Goal: Task Accomplishment & Management: Manage account settings

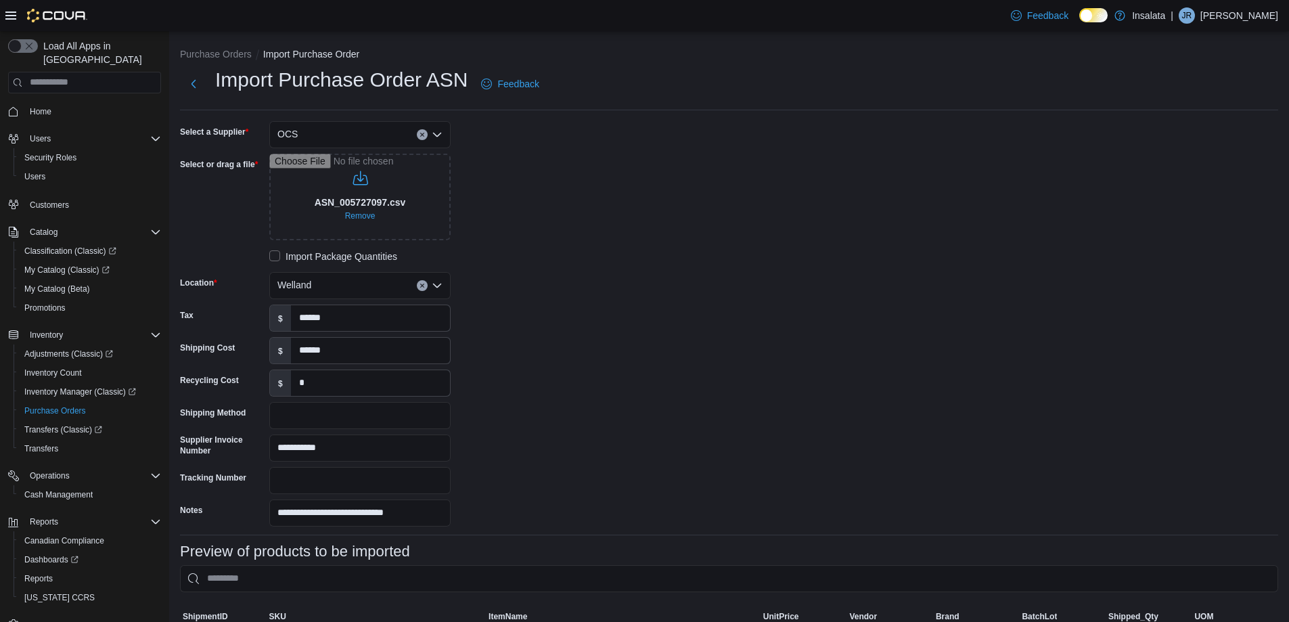
click at [1157, 386] on div "**********" at bounding box center [729, 323] width 1098 height 405
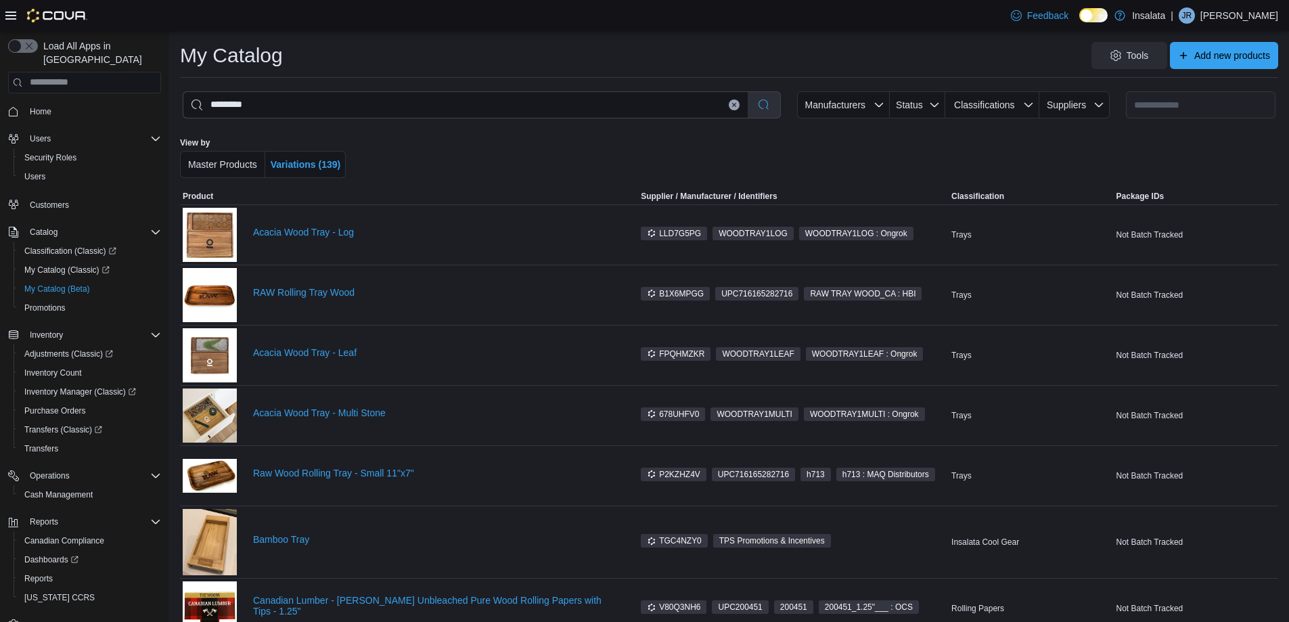
scroll to position [68, 0]
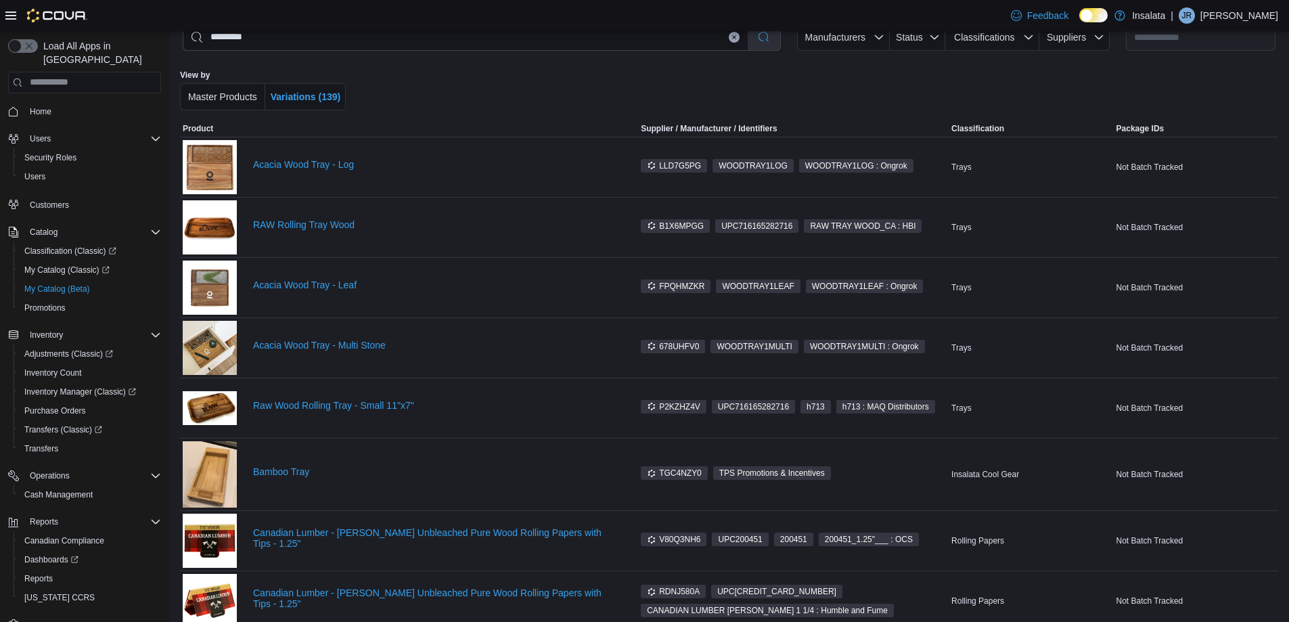
click at [321, 25] on div "Feedback Dark Mode Insalata | JR [PERSON_NAME]" at bounding box center [644, 15] width 1289 height 31
click at [320, 32] on input "*********" at bounding box center [465, 37] width 564 height 26
drag, startPoint x: 321, startPoint y: 38, endPoint x: 0, endPoint y: 60, distance: 321.5
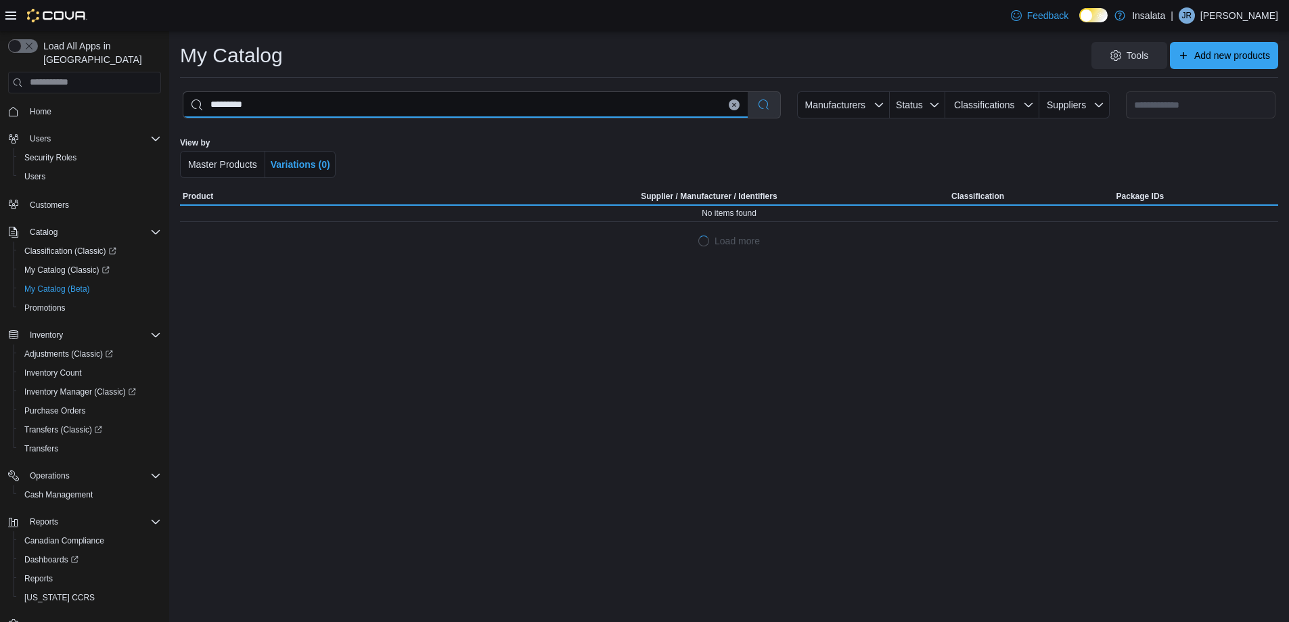
scroll to position [0, 0]
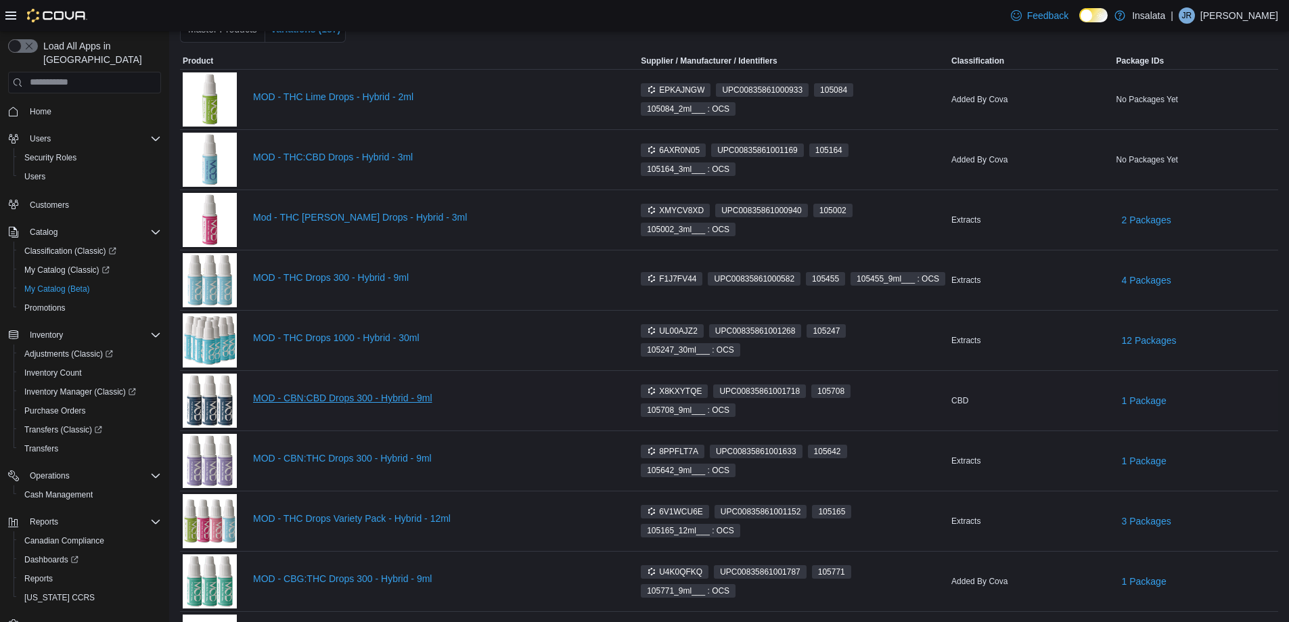
scroll to position [203, 0]
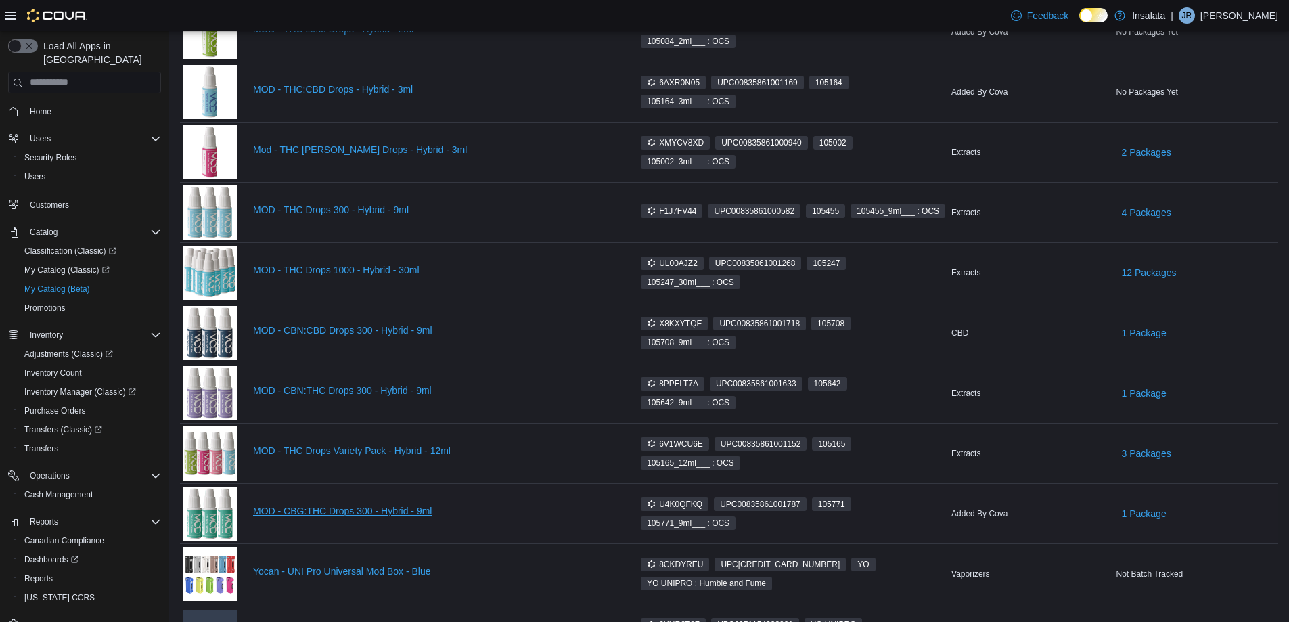
type input "*********"
click at [355, 508] on link "MOD - CBG:THC Drops 300 - Hybrid - 9ml" at bounding box center [434, 510] width 363 height 11
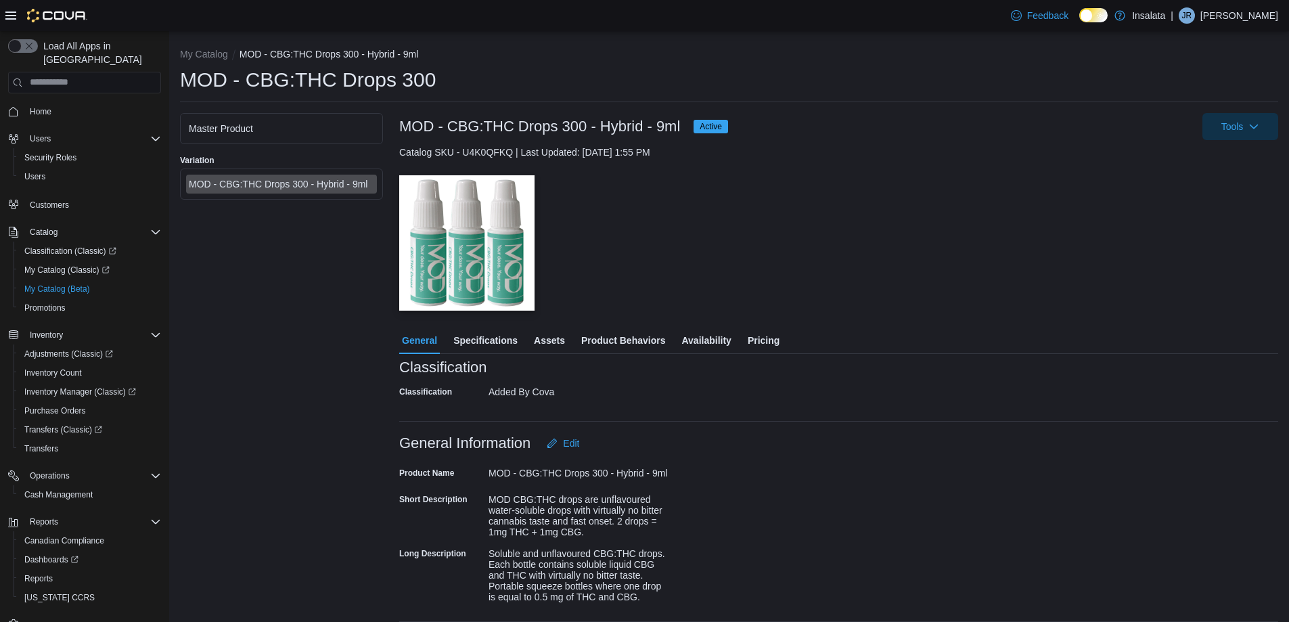
click at [314, 135] on div "Master Product" at bounding box center [281, 129] width 185 height 14
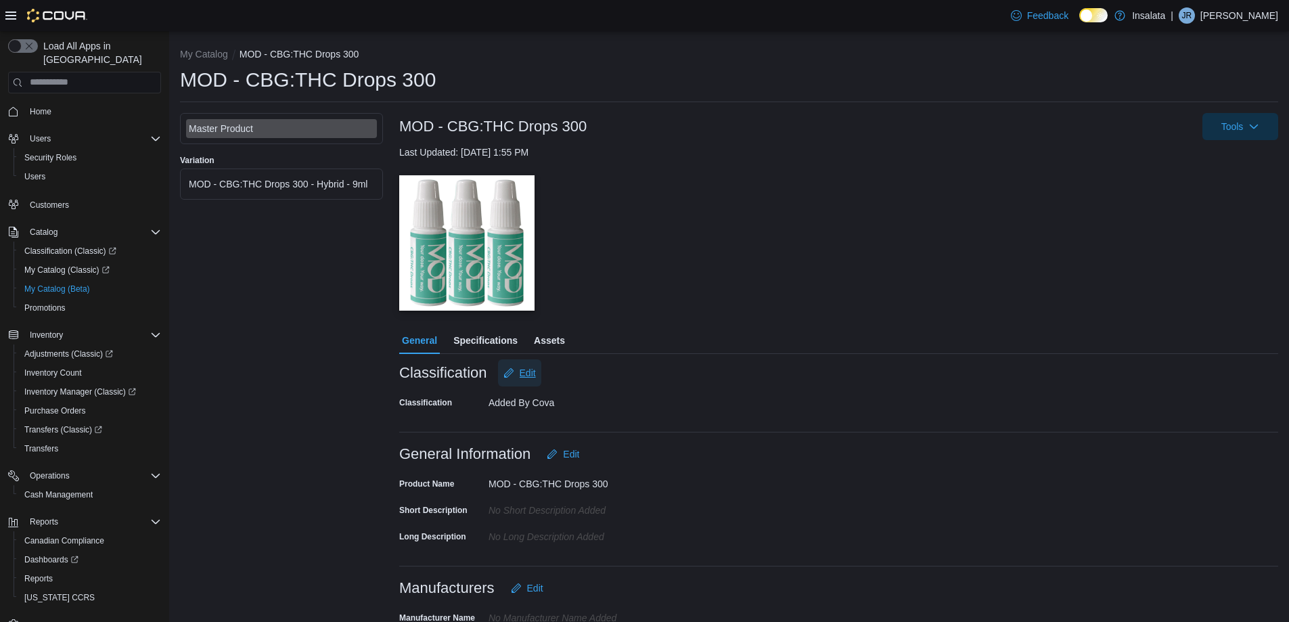
click at [520, 373] on span "Edit" at bounding box center [528, 373] width 16 height 14
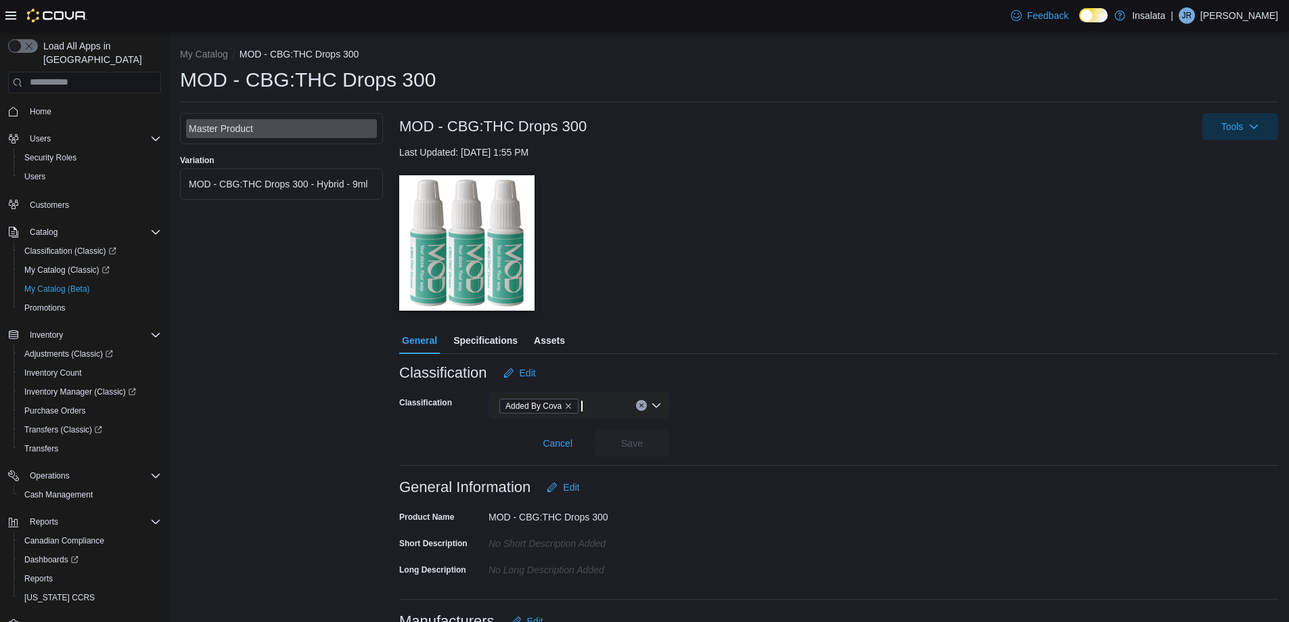
click at [523, 407] on span "Added By Cova" at bounding box center [533, 406] width 56 height 14
drag, startPoint x: 570, startPoint y: 409, endPoint x: 587, endPoint y: 407, distance: 17.6
click at [572, 409] on icon "Remove Added By Cova from selection in this group" at bounding box center [568, 406] width 8 height 8
click at [632, 406] on div "Search" at bounding box center [579, 405] width 181 height 27
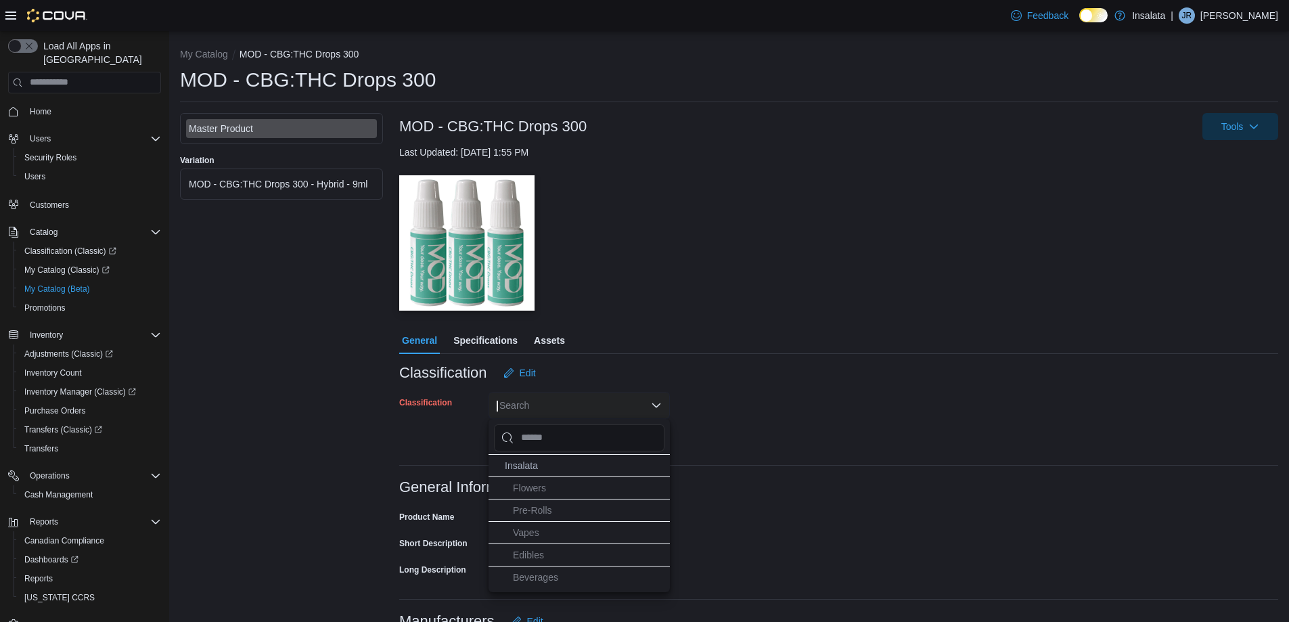
click at [652, 406] on div "Search" at bounding box center [579, 405] width 181 height 27
click at [595, 411] on div "Search" at bounding box center [579, 405] width 181 height 27
click at [568, 554] on li "Extracts" at bounding box center [579, 554] width 181 height 22
click at [818, 383] on div "Classification Edit" at bounding box center [838, 372] width 879 height 27
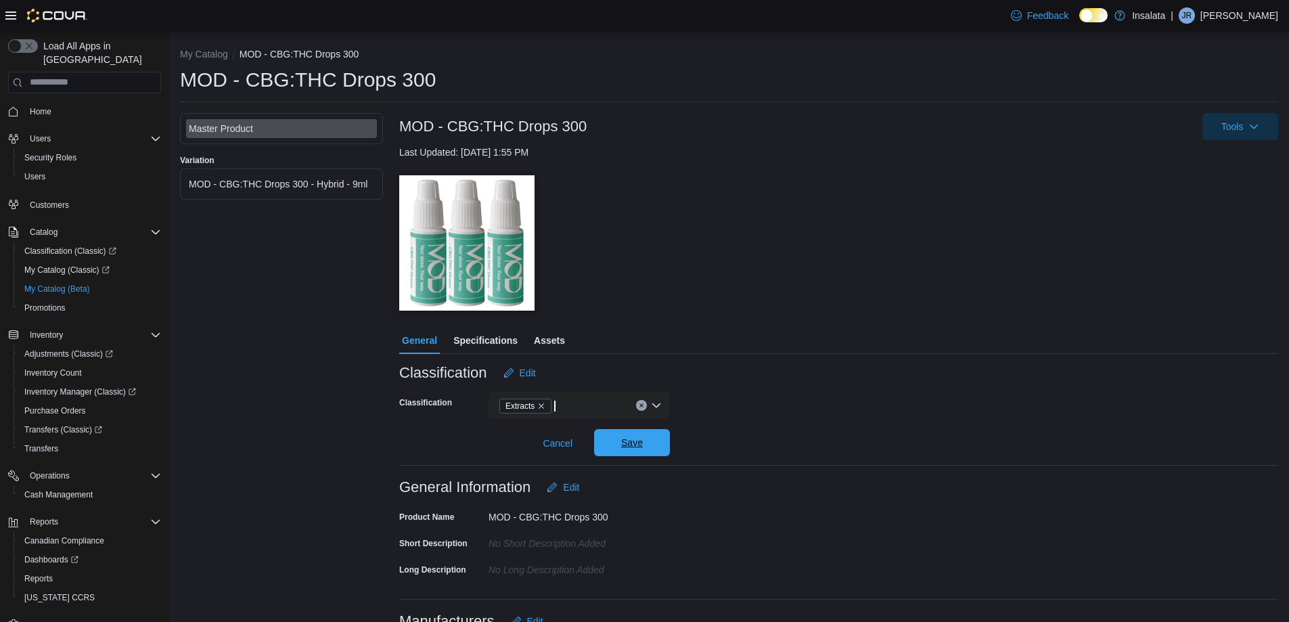
click at [627, 452] on span "Save" at bounding box center [632, 442] width 60 height 27
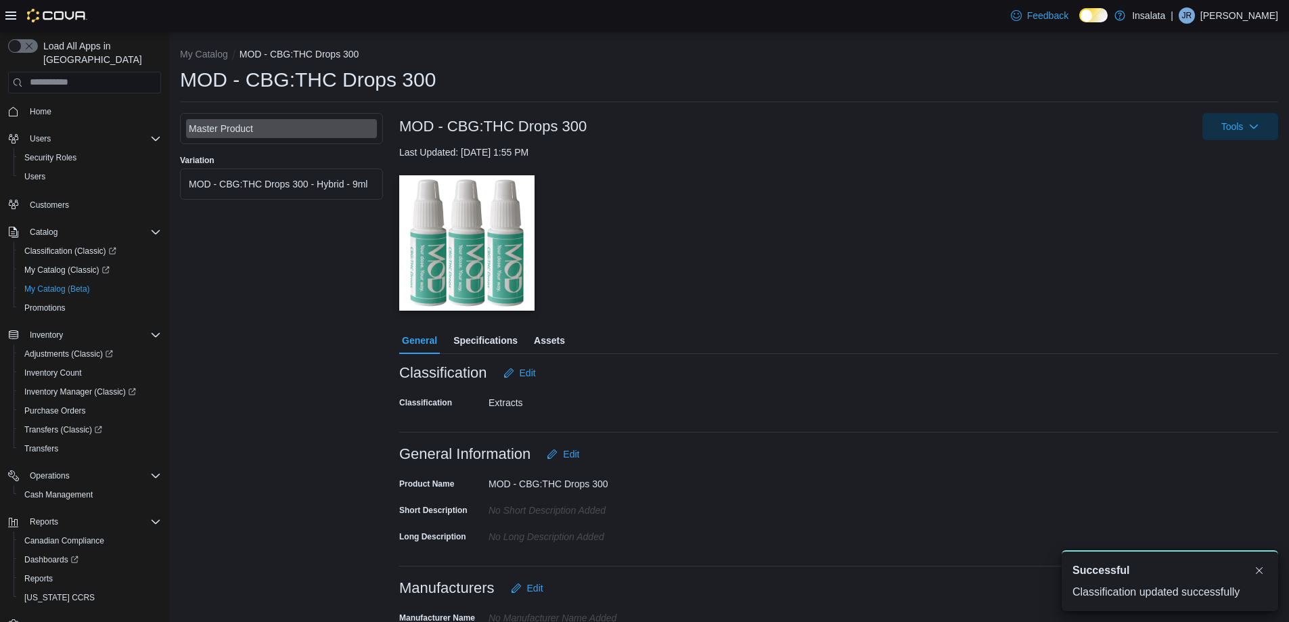
scroll to position [0, 0]
click at [319, 183] on div "MOD - CBG:THC Drops 300 - Hybrid - 9ml" at bounding box center [281, 184] width 185 height 14
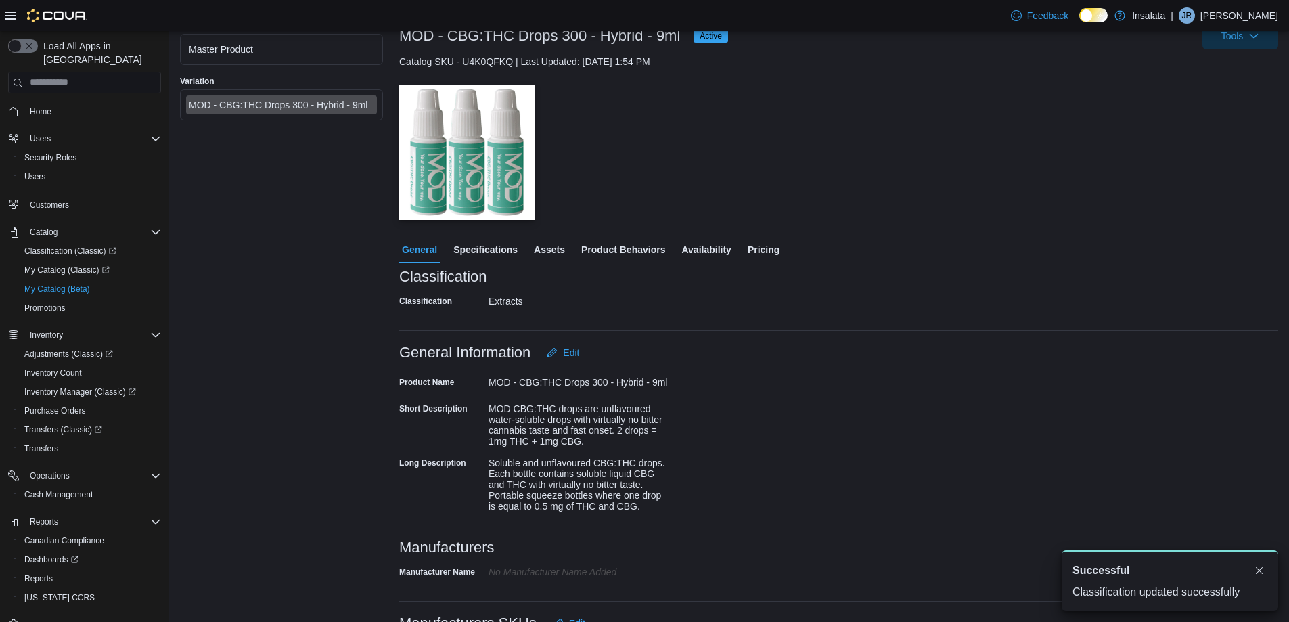
scroll to position [68, 0]
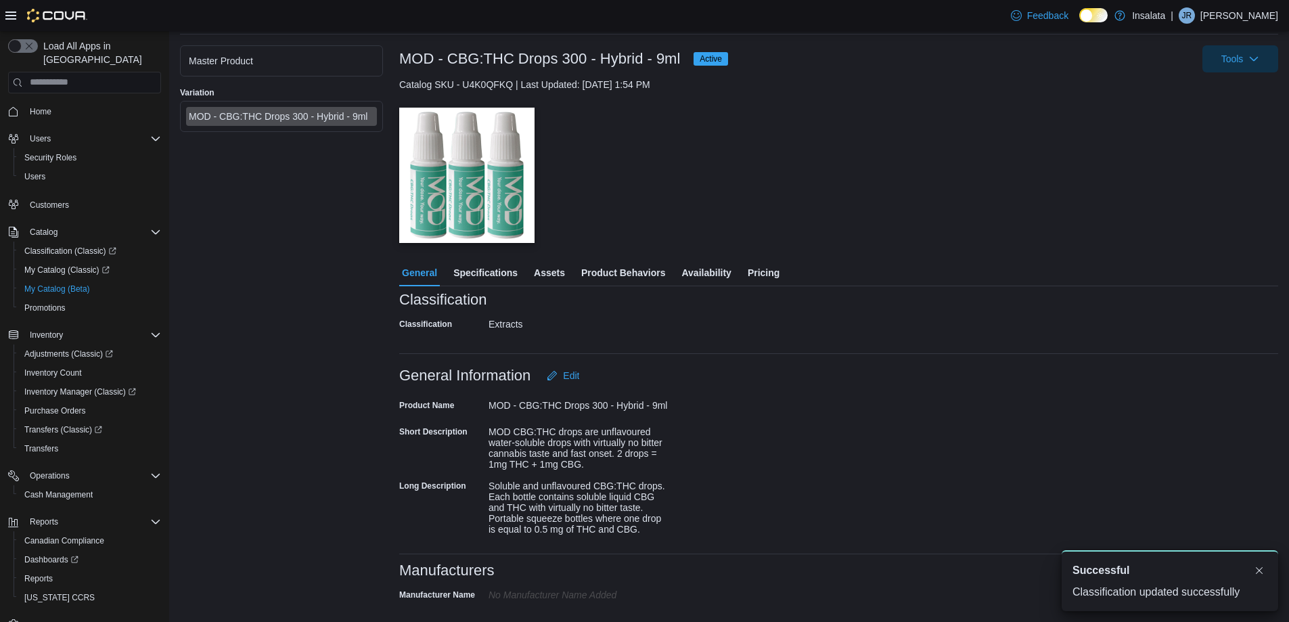
click at [760, 261] on span "Pricing" at bounding box center [764, 272] width 32 height 27
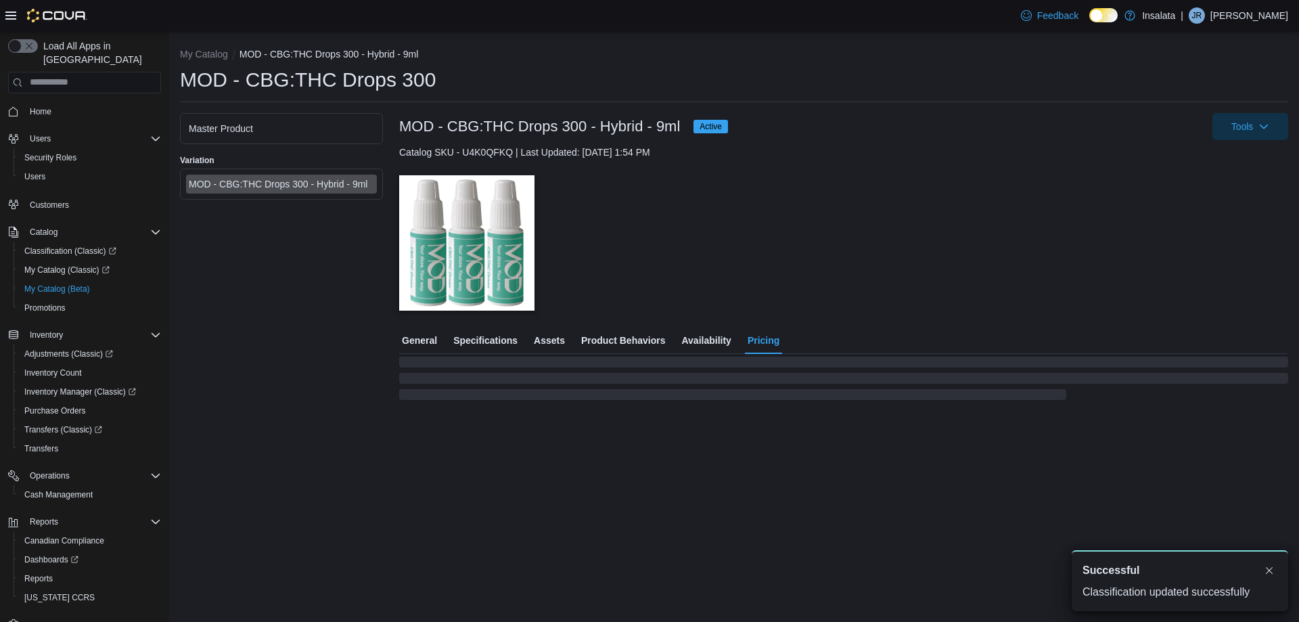
click at [760, 268] on div "— Click to open this image in fullscreen mode" at bounding box center [843, 242] width 889 height 135
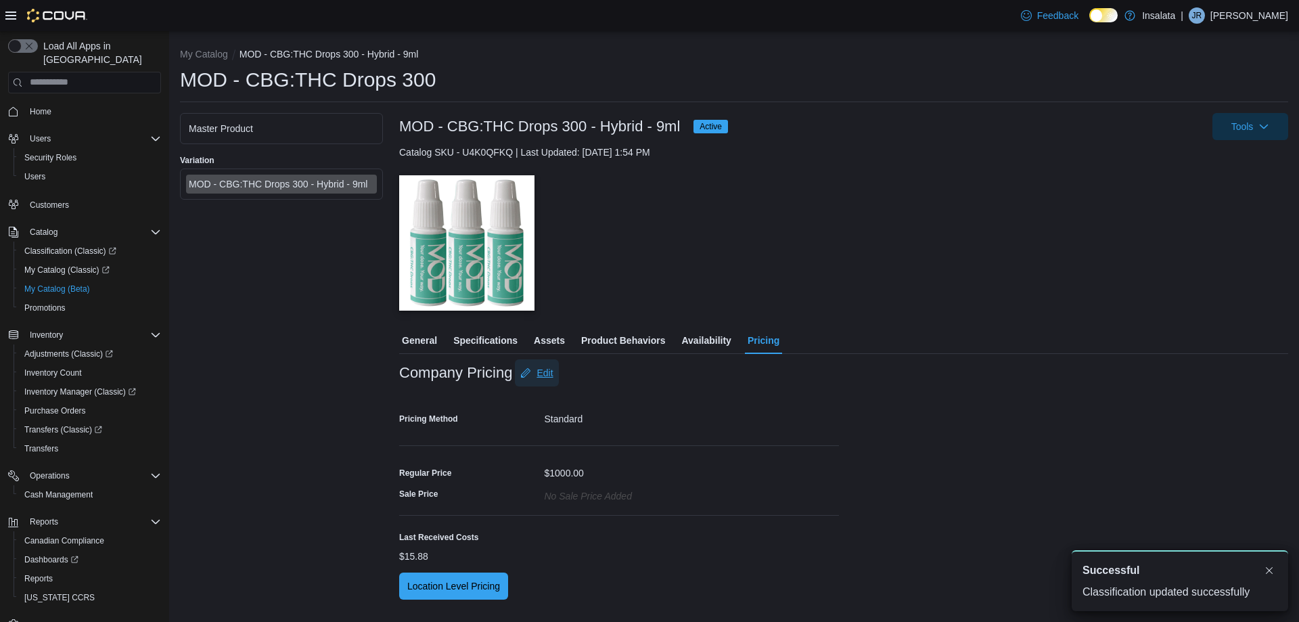
click at [540, 370] on span "Edit" at bounding box center [545, 373] width 16 height 14
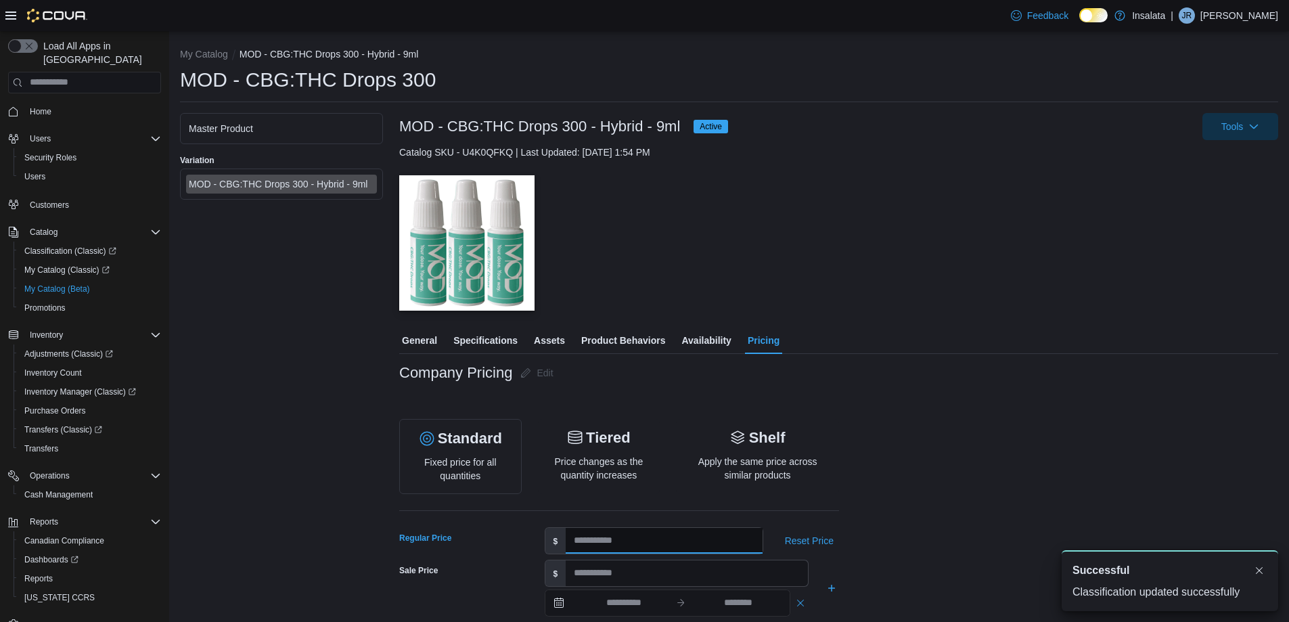
drag, startPoint x: 608, startPoint y: 542, endPoint x: 488, endPoint y: 543, distance: 119.8
click at [494, 543] on div "Regular Price $ **** Reset Price" at bounding box center [619, 540] width 440 height 27
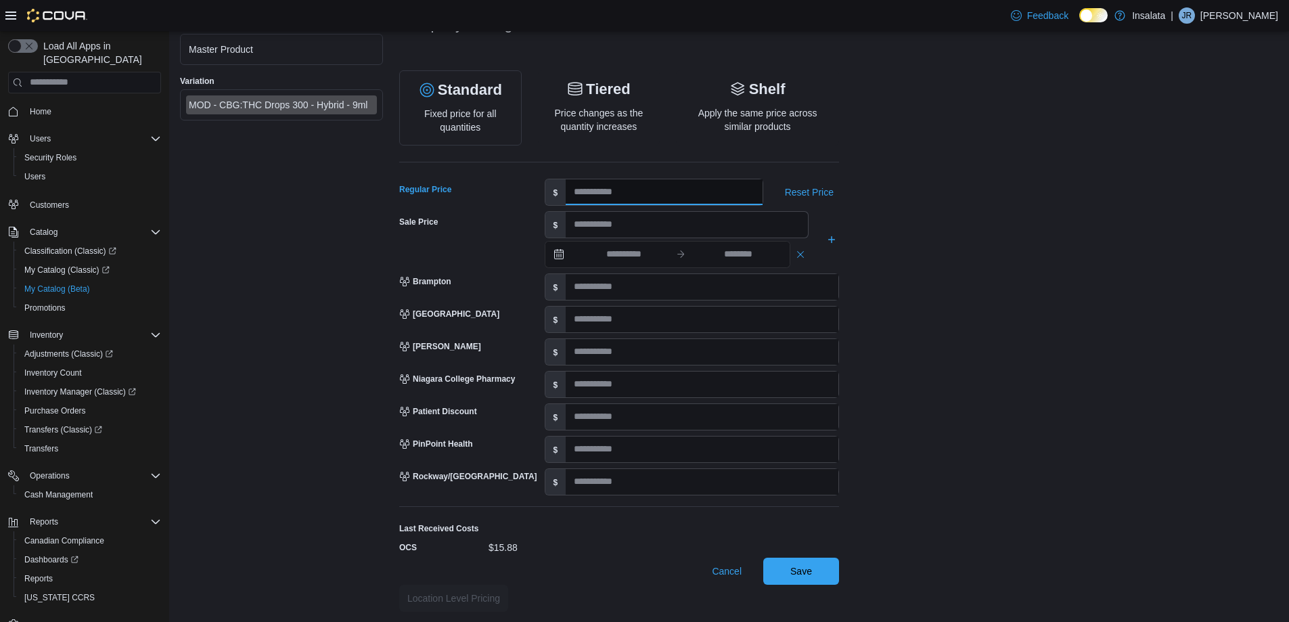
scroll to position [349, 0]
type input "*****"
click at [831, 579] on button "Save" at bounding box center [801, 569] width 76 height 27
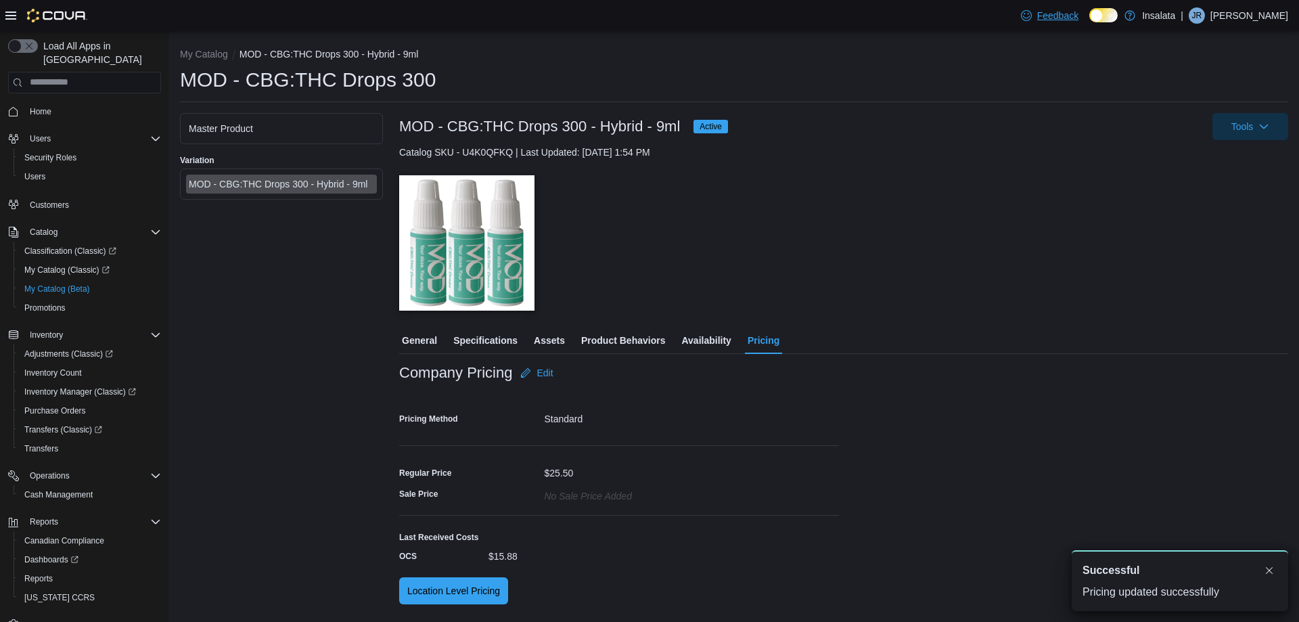
scroll to position [0, 0]
